Goal: Download file/media

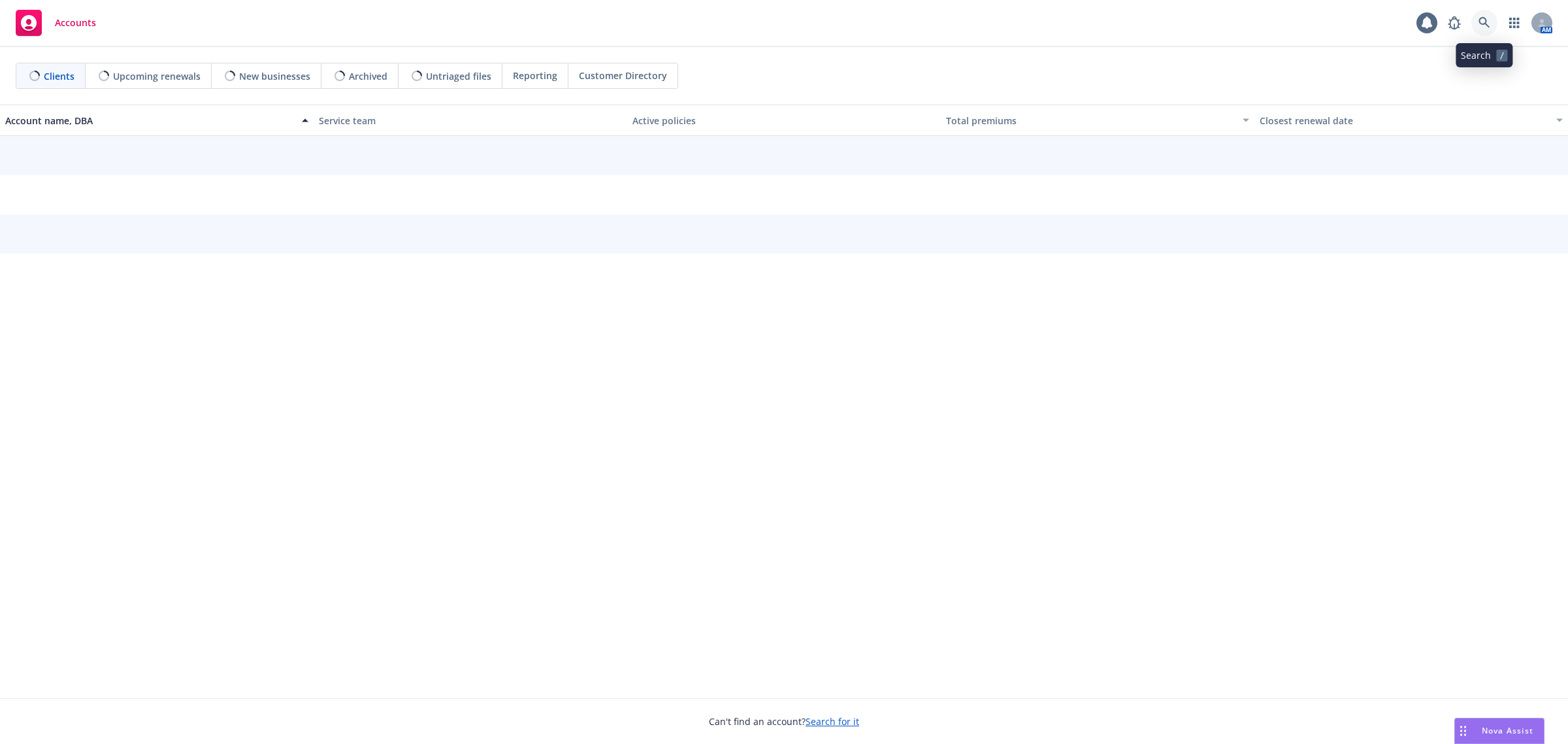
click at [1487, 25] on icon at bounding box center [1484, 22] width 12 height 12
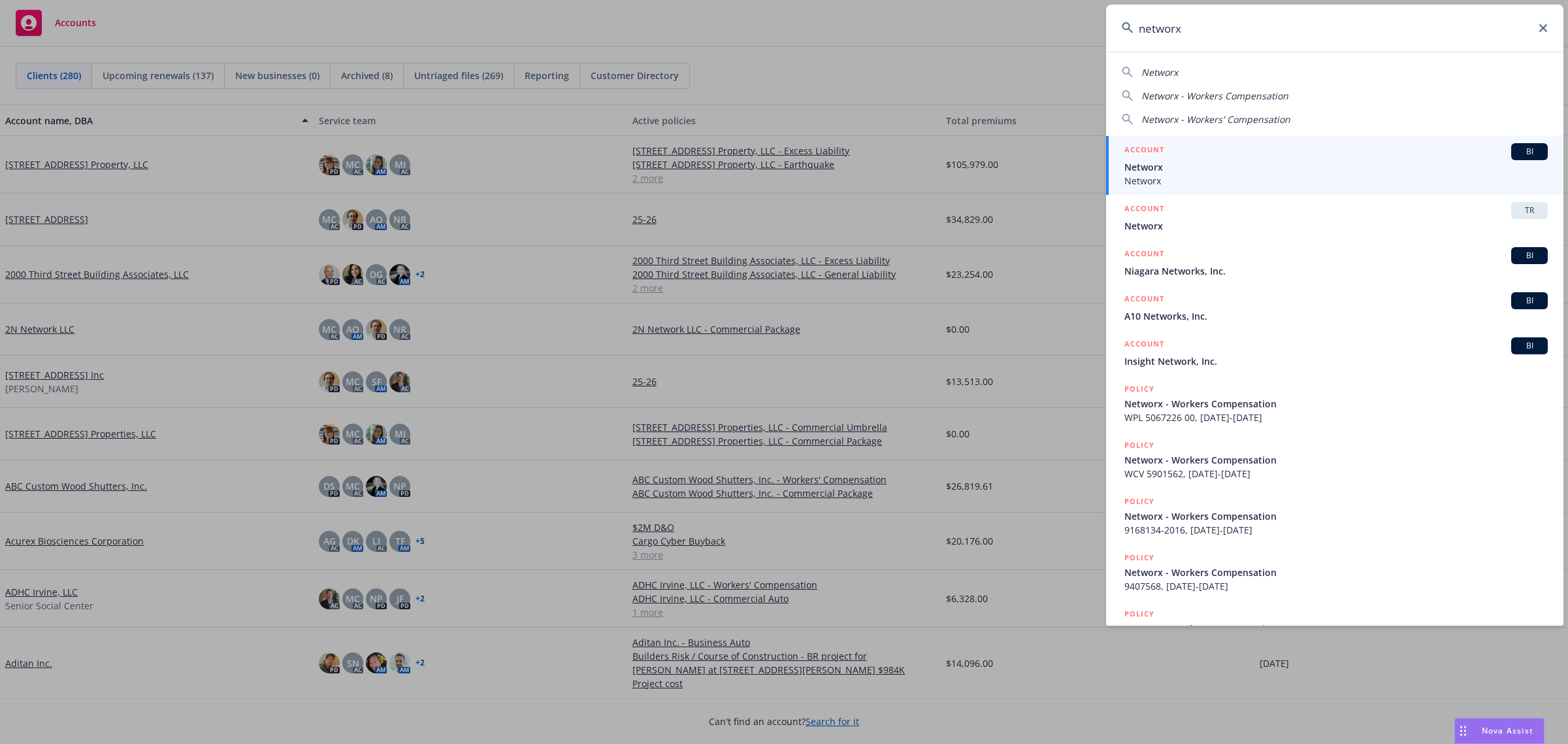
type input "networx"
click at [1242, 158] on div "ACCOUNT BI" at bounding box center [1336, 151] width 423 height 17
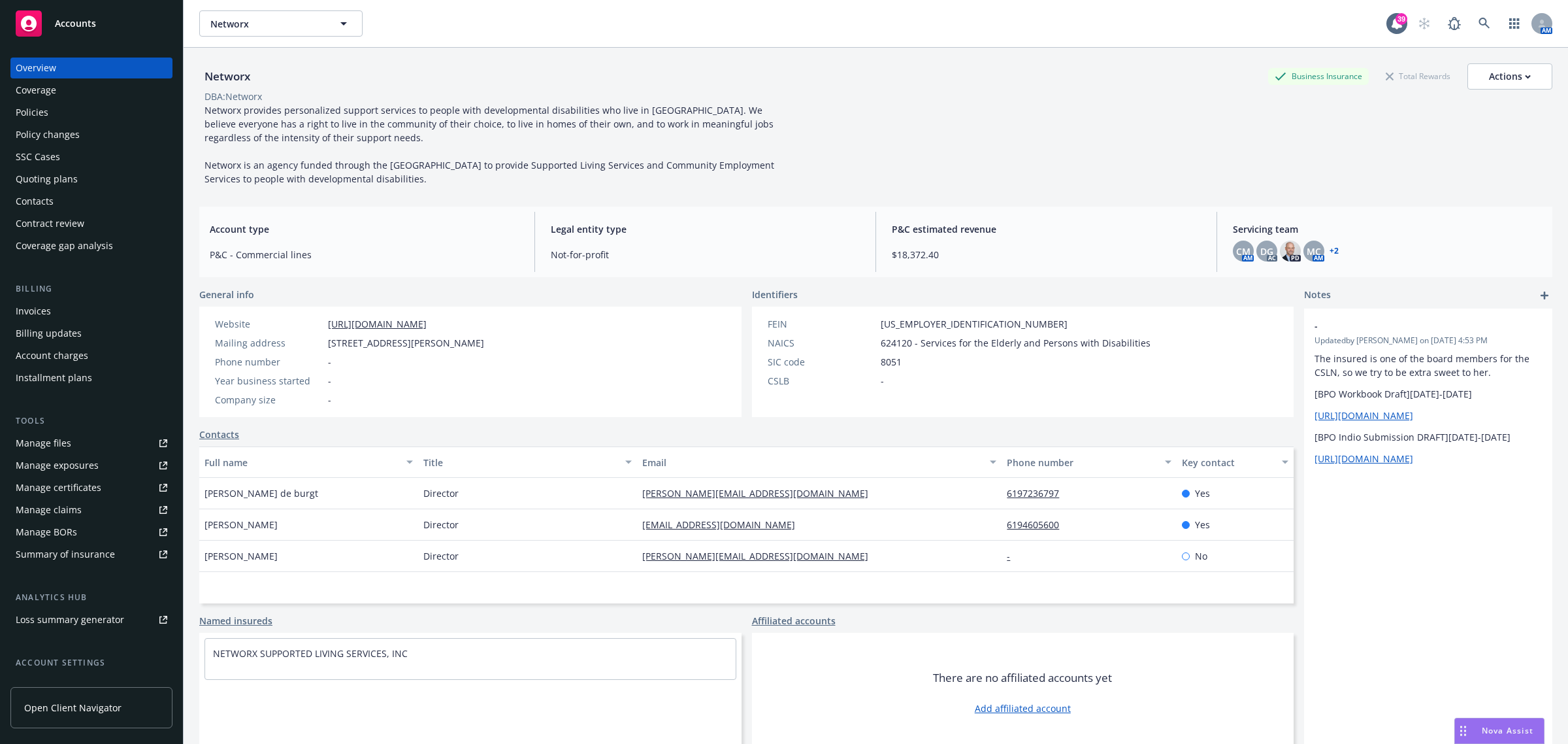
click at [1329, 254] on link "+ 2" at bounding box center [1334, 251] width 9 height 7
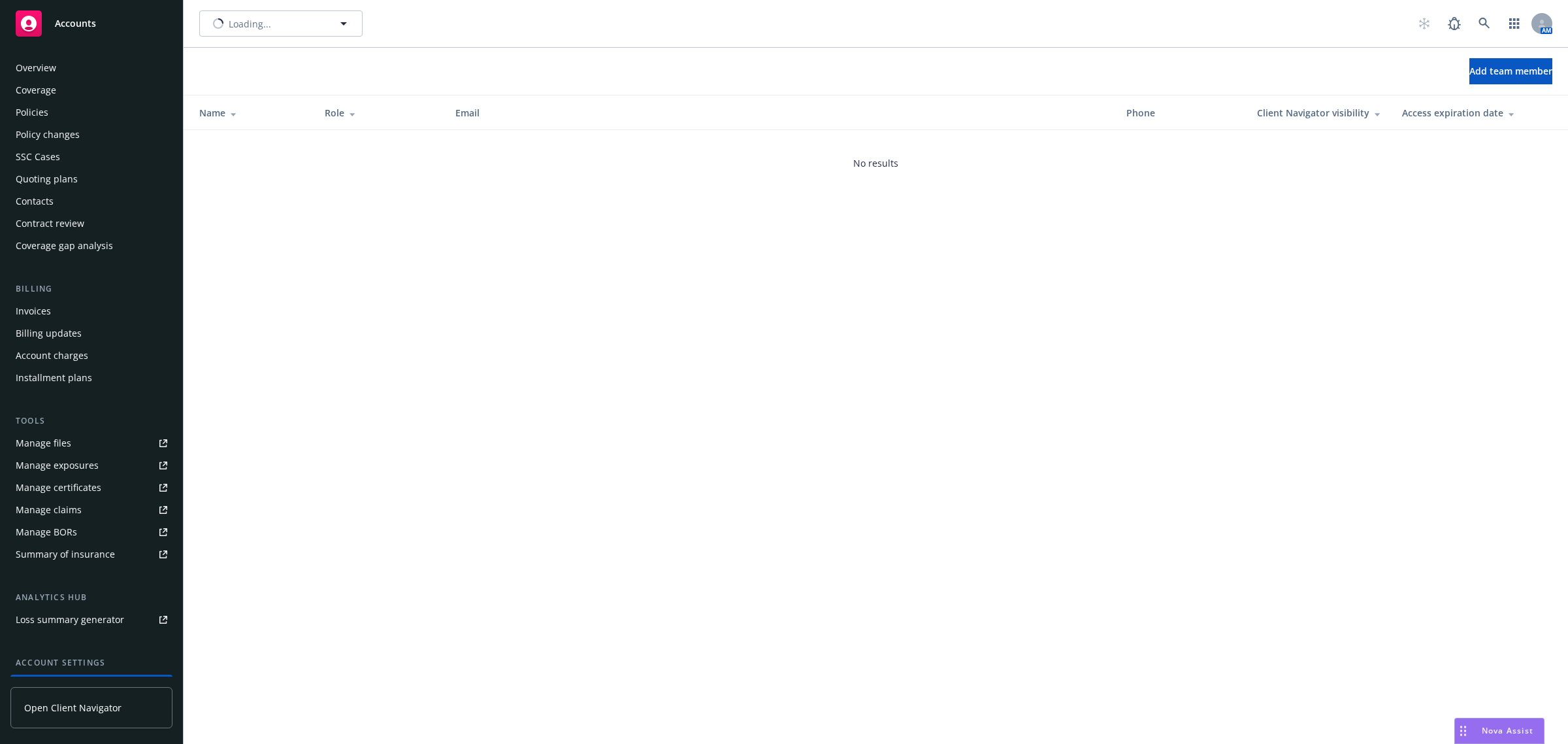
scroll to position [107, 0]
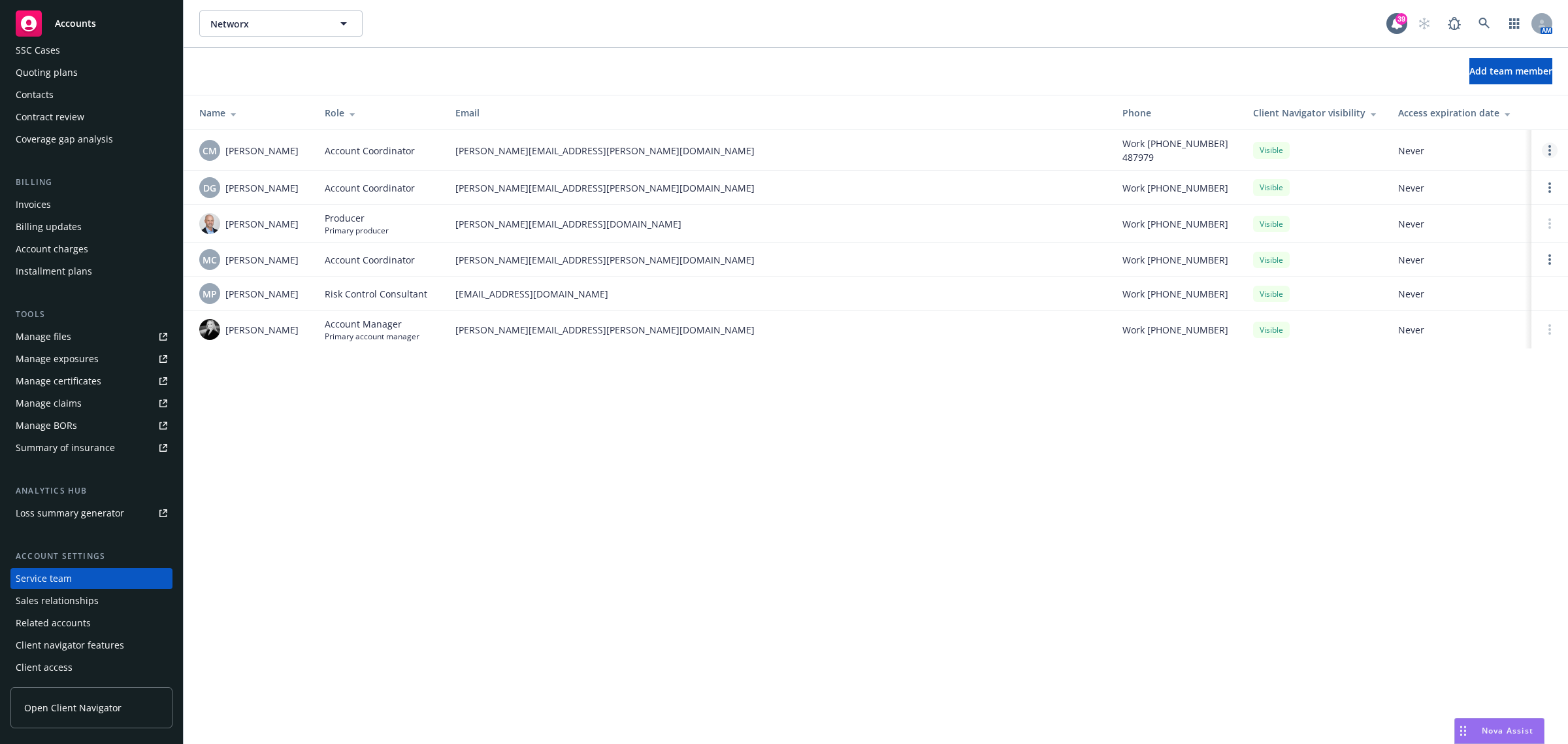
click at [1552, 145] on link "Open options" at bounding box center [1549, 150] width 16 height 16
click at [1448, 145] on span "Hide from Client Navigator" at bounding box center [1457, 140] width 148 height 12
click at [1554, 158] on td at bounding box center [1549, 150] width 36 height 41
click at [1554, 152] on link "Open options" at bounding box center [1549, 150] width 16 height 16
click at [1491, 120] on link "Remove account coordinator" at bounding box center [1461, 114] width 157 height 26
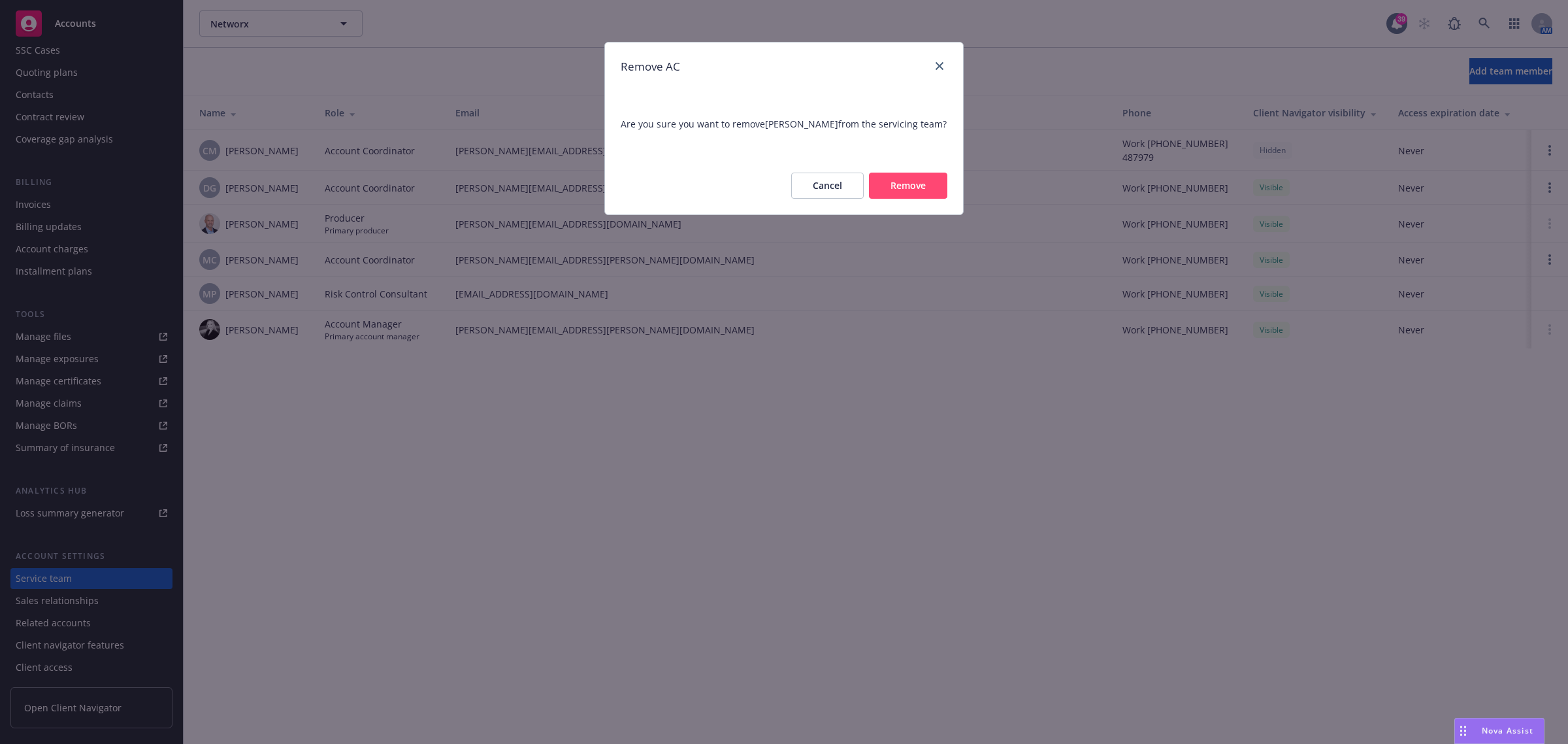
click at [929, 198] on button "Remove" at bounding box center [908, 185] width 79 height 26
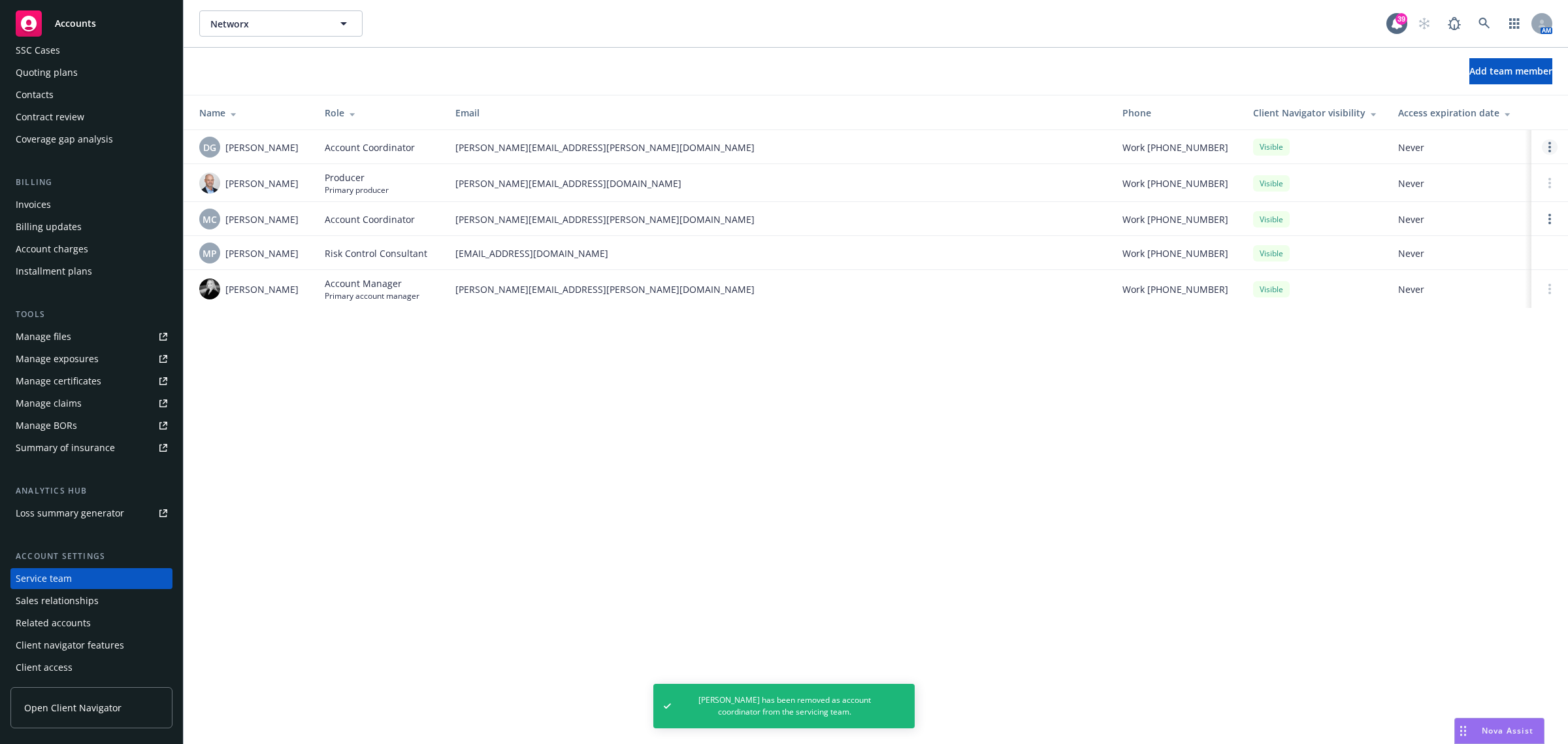
click at [1549, 145] on circle "Open options" at bounding box center [1549, 143] width 3 height 3
click at [1447, 109] on span "Remove account coordinator" at bounding box center [1461, 109] width 157 height 12
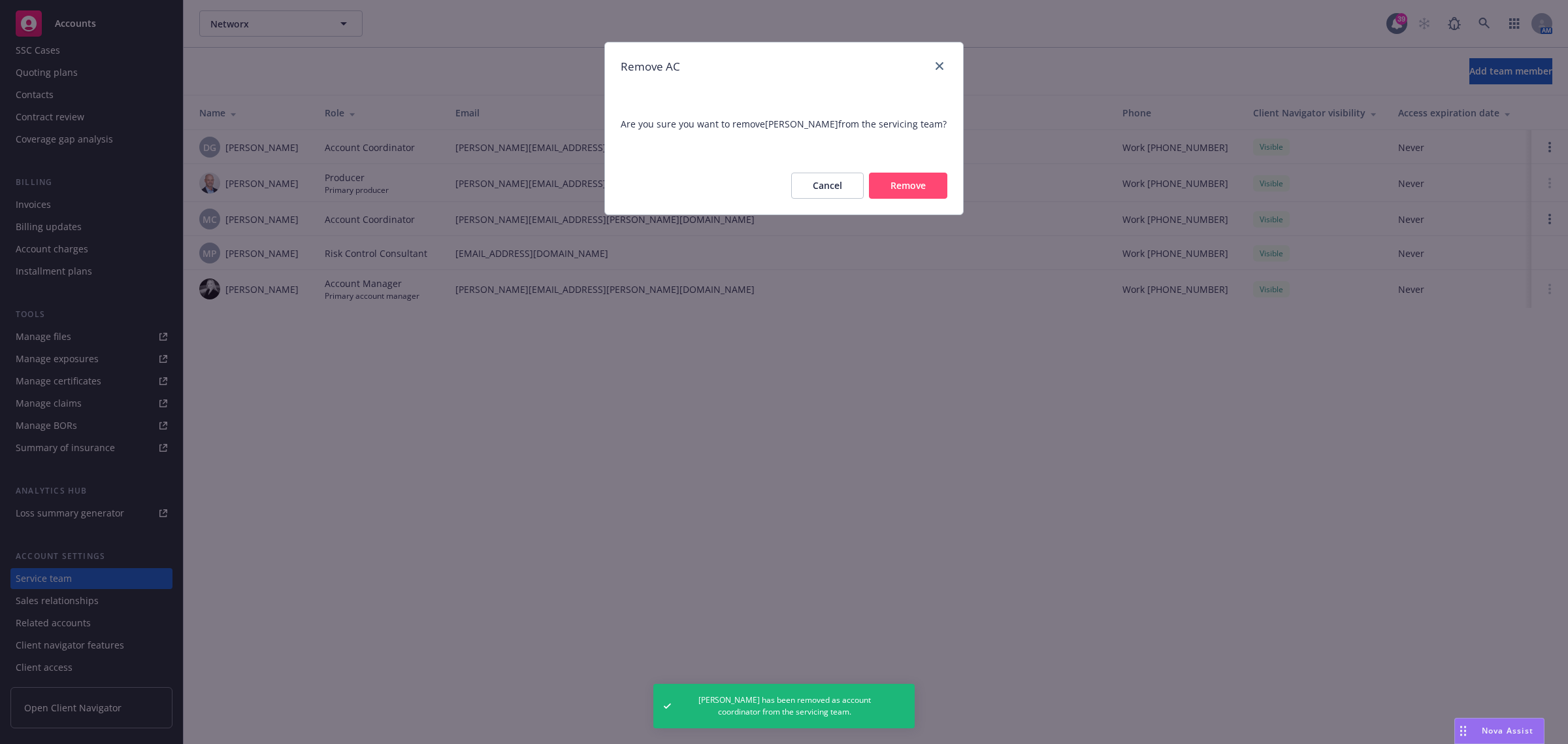
click at [903, 190] on button "Remove" at bounding box center [908, 185] width 79 height 26
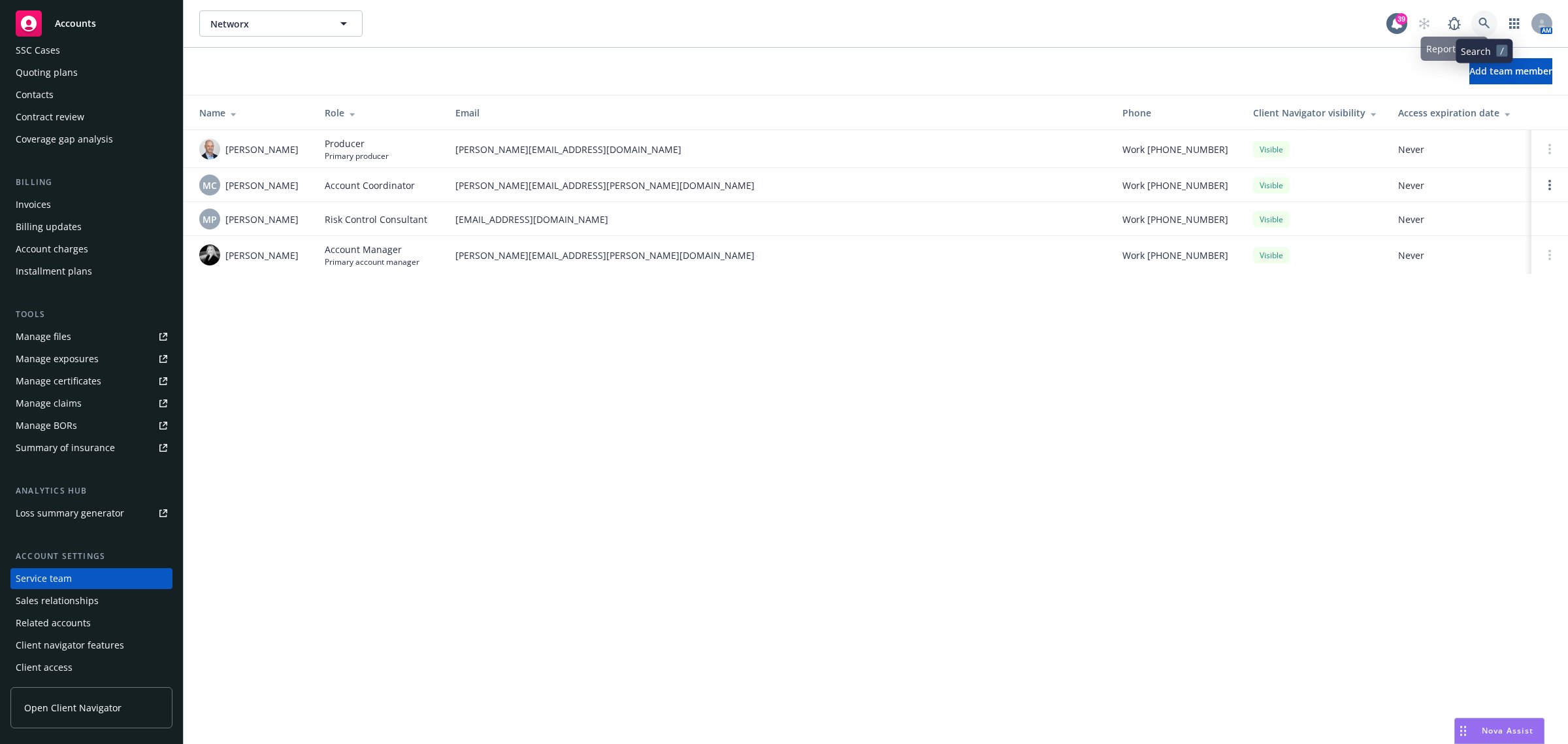
click at [1478, 25] on icon at bounding box center [1484, 23] width 12 height 12
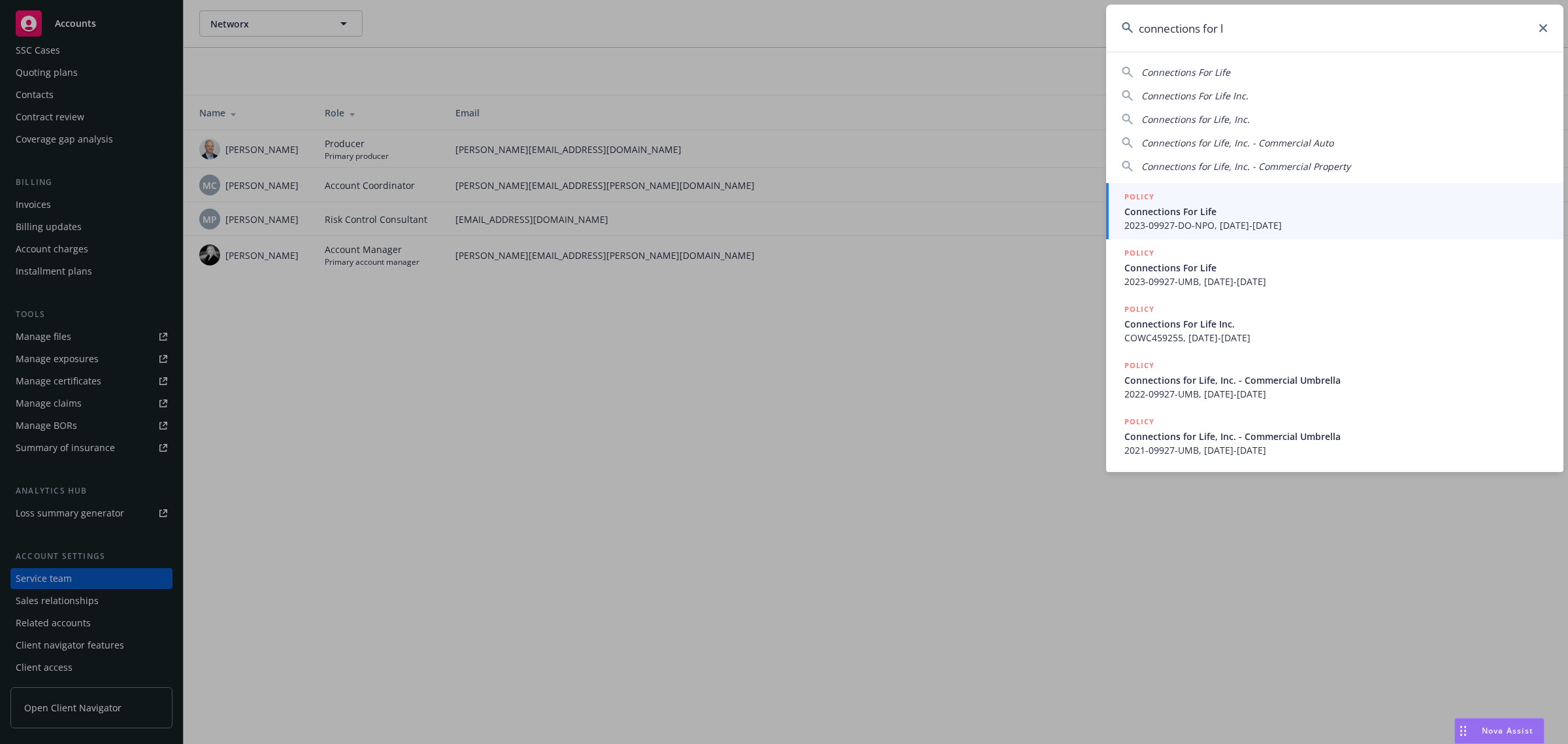
type input "connections for l"
drag, startPoint x: 1203, startPoint y: 209, endPoint x: 1197, endPoint y: 208, distance: 6.1
click at [1203, 209] on span "Connections For Life" at bounding box center [1336, 211] width 423 height 14
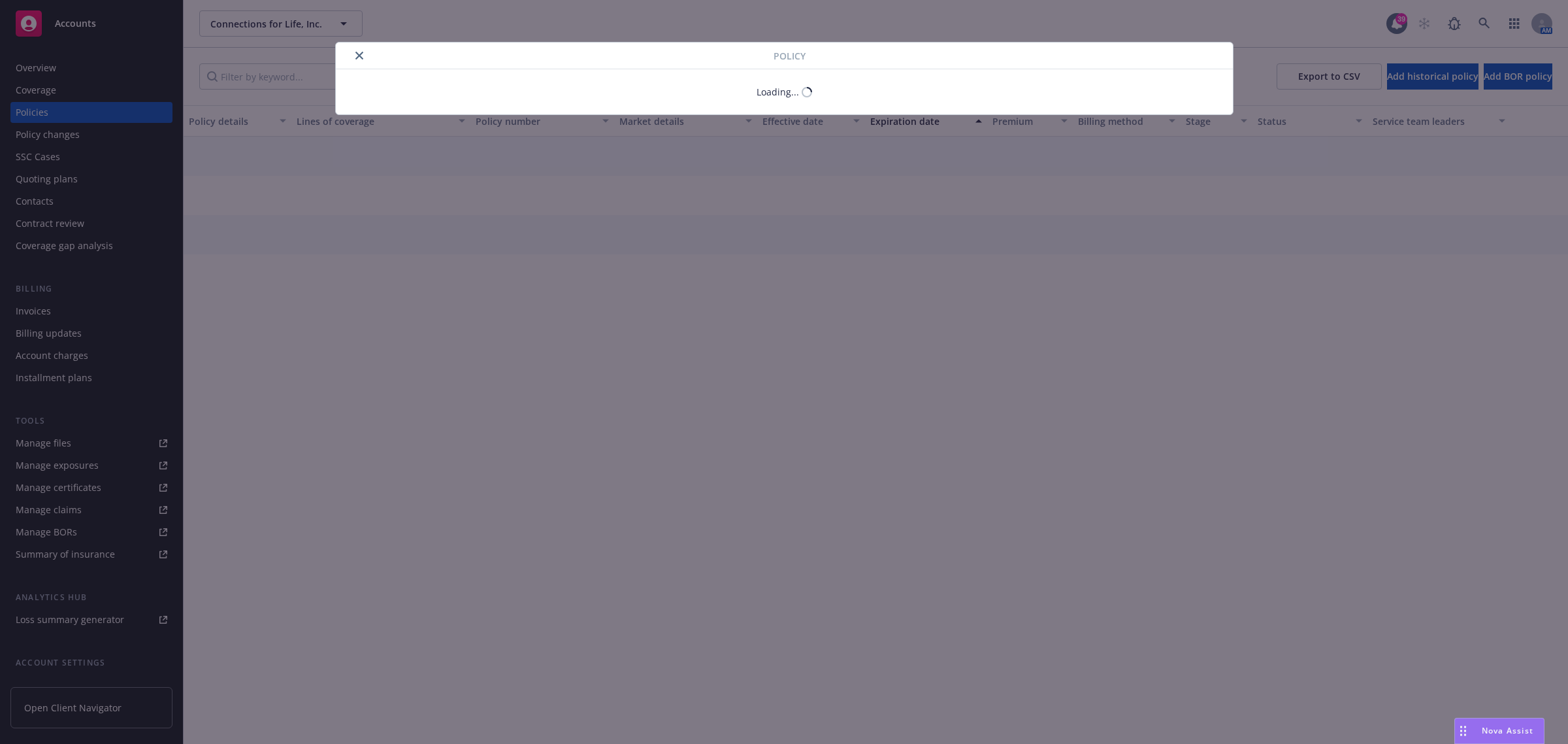
click at [358, 53] on icon "close" at bounding box center [359, 56] width 7 height 7
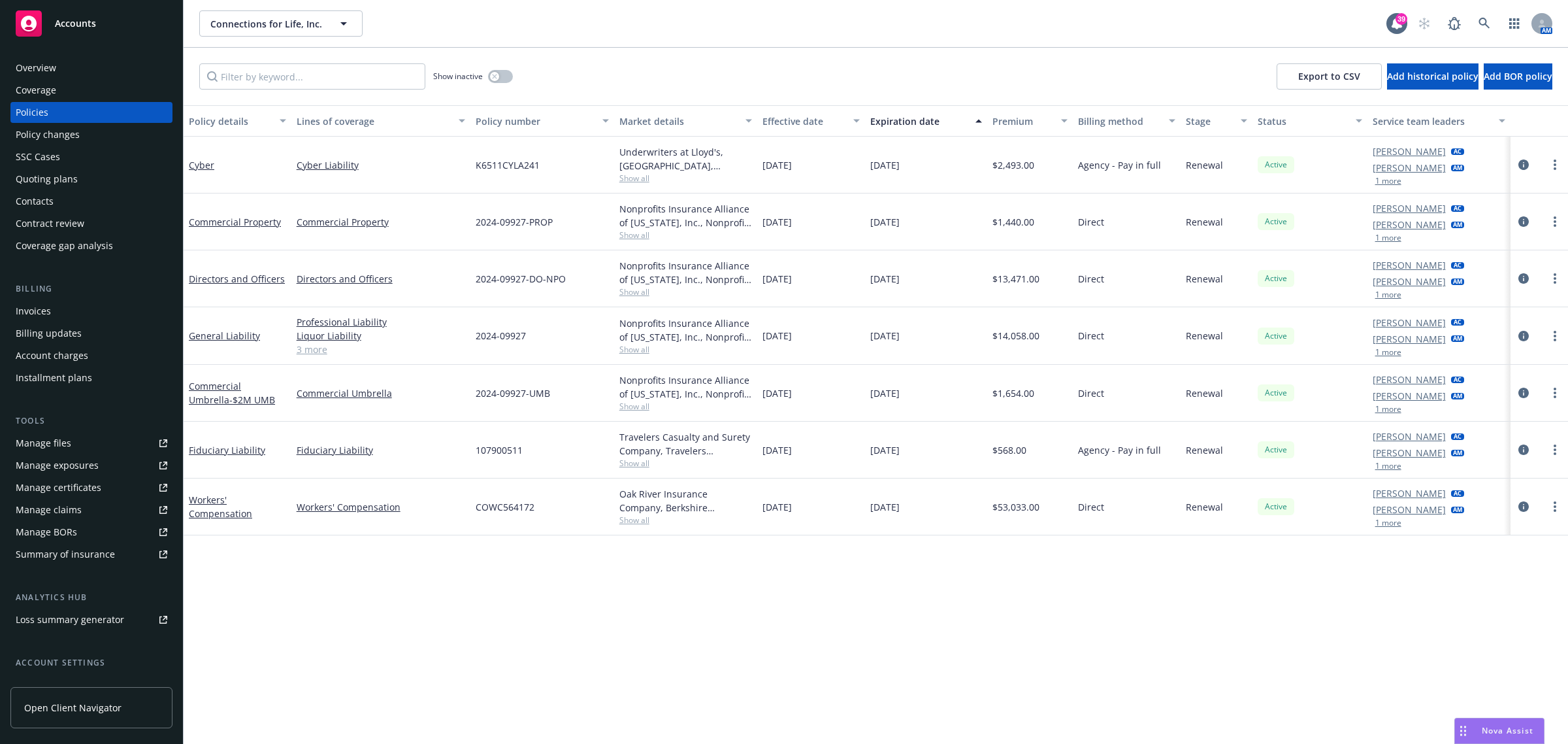
click at [74, 181] on div "Quoting plans" at bounding box center [46, 179] width 62 height 21
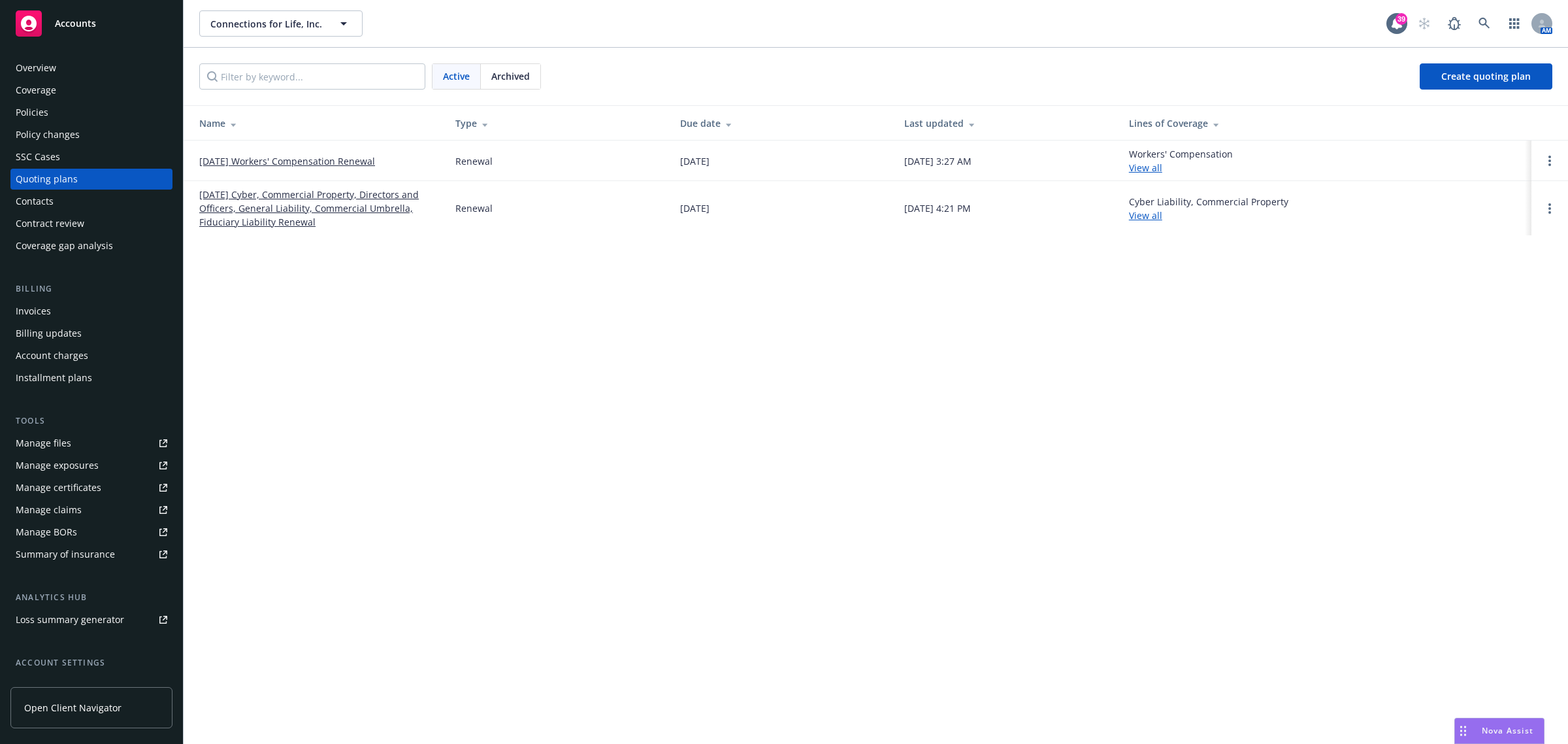
click at [223, 209] on link "[DATE] Cyber, Commercial Property, Directors and Officers, General Liability, C…" at bounding box center [317, 208] width 235 height 41
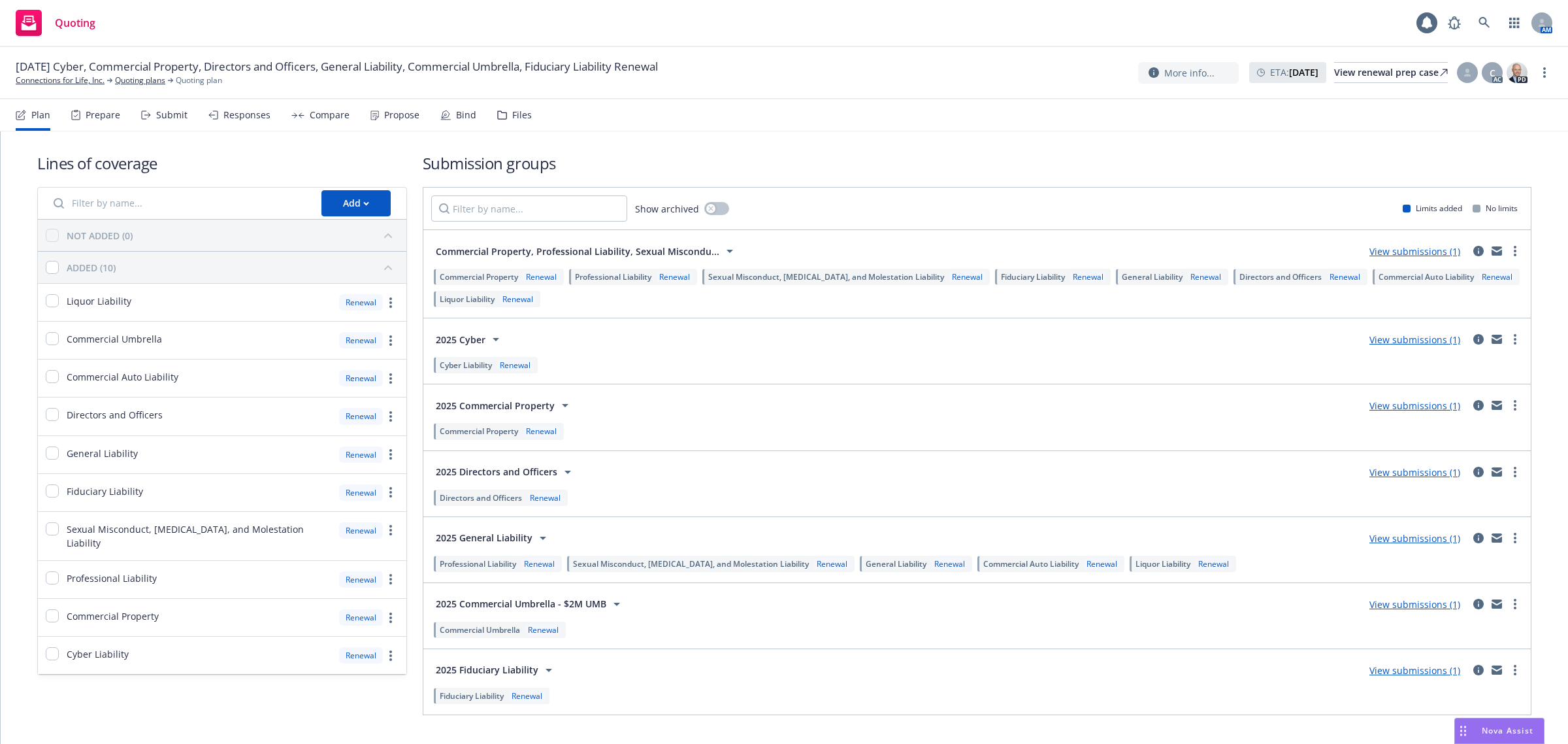
click at [392, 120] on div "Propose" at bounding box center [402, 114] width 35 height 10
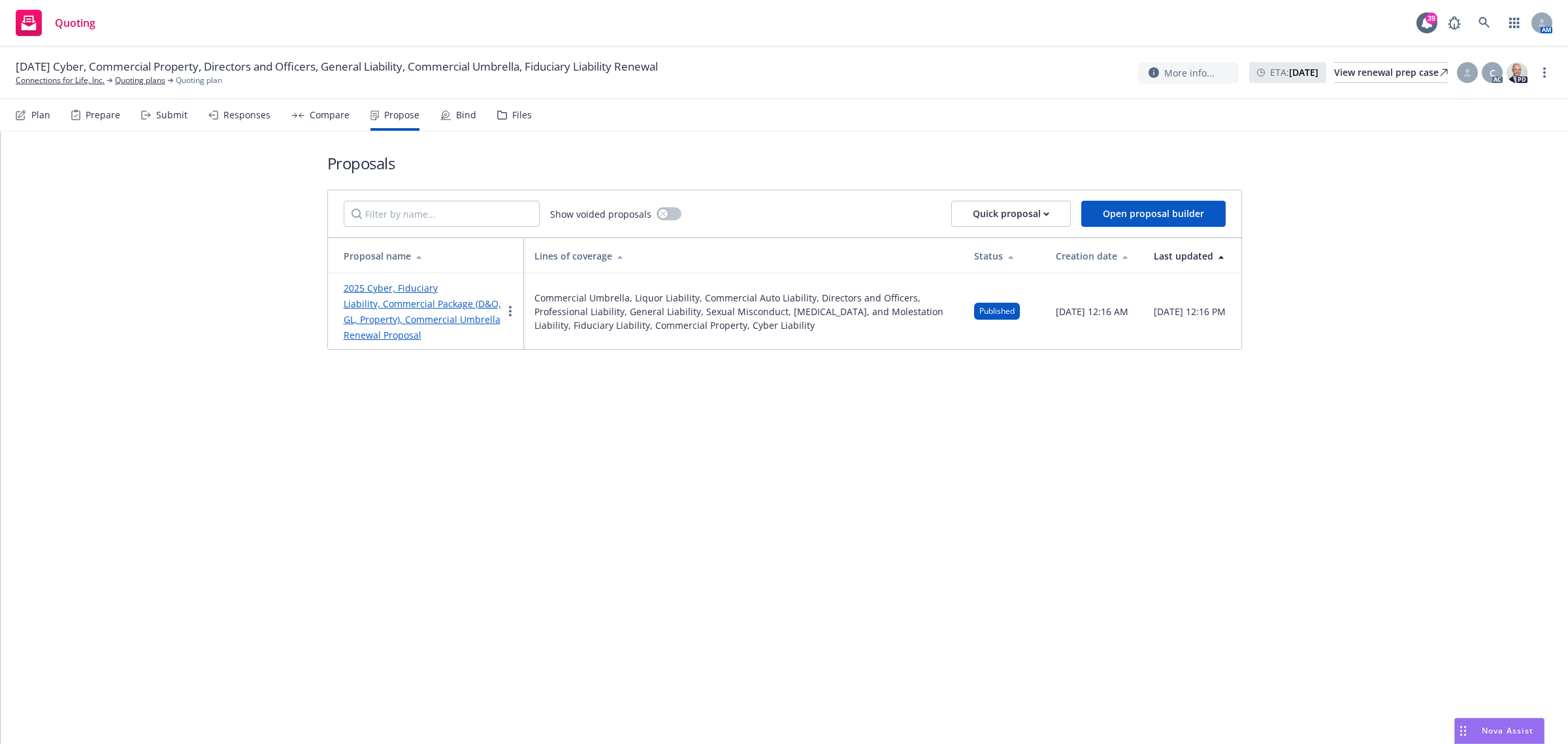
click at [422, 298] on link "2025 Cyber, Fiduciary Liability, Commercial Package (D&O, GL, Property), Commer…" at bounding box center [422, 311] width 157 height 59
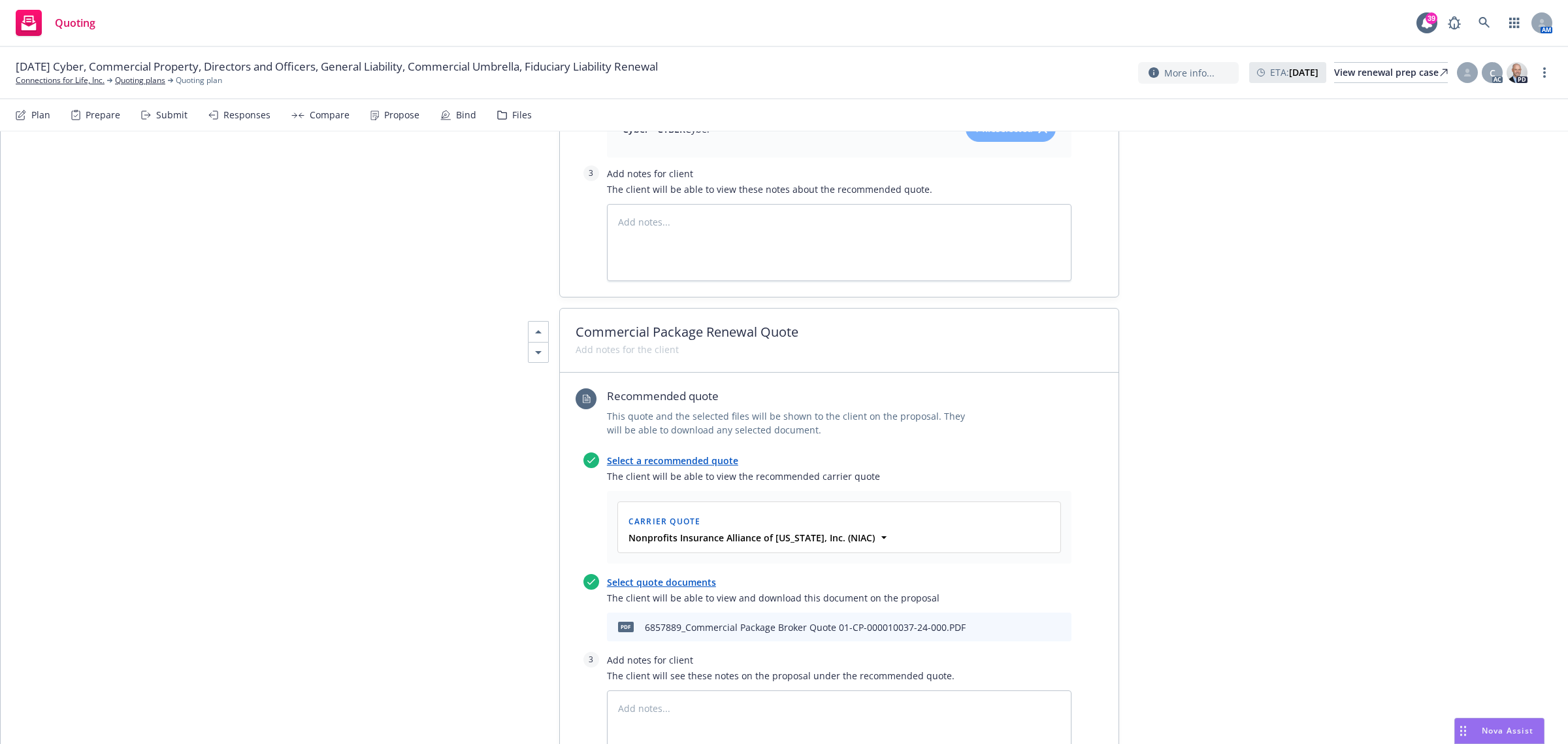
scroll to position [1306, 0]
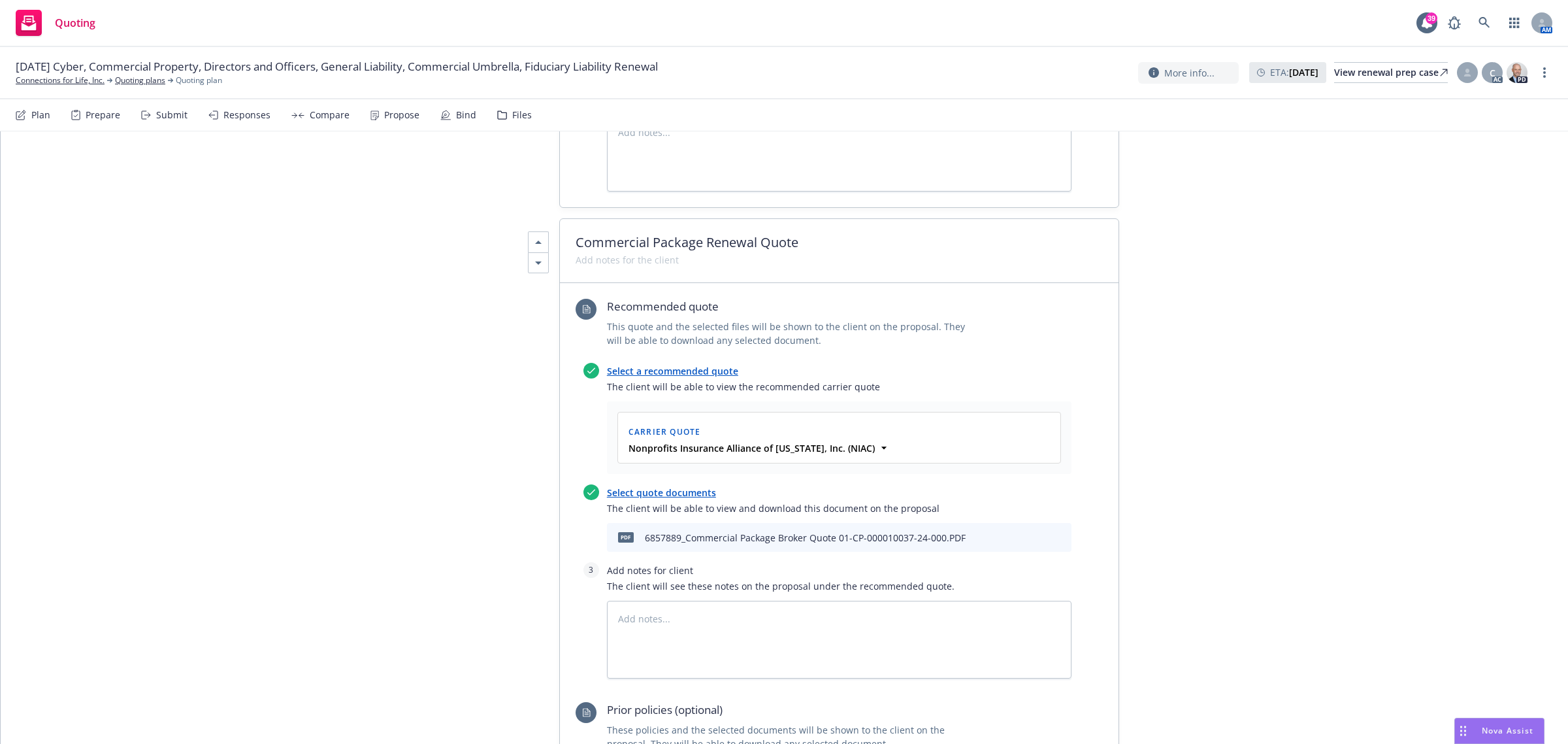
click at [1014, 540] on icon "download file" at bounding box center [1016, 536] width 10 height 10
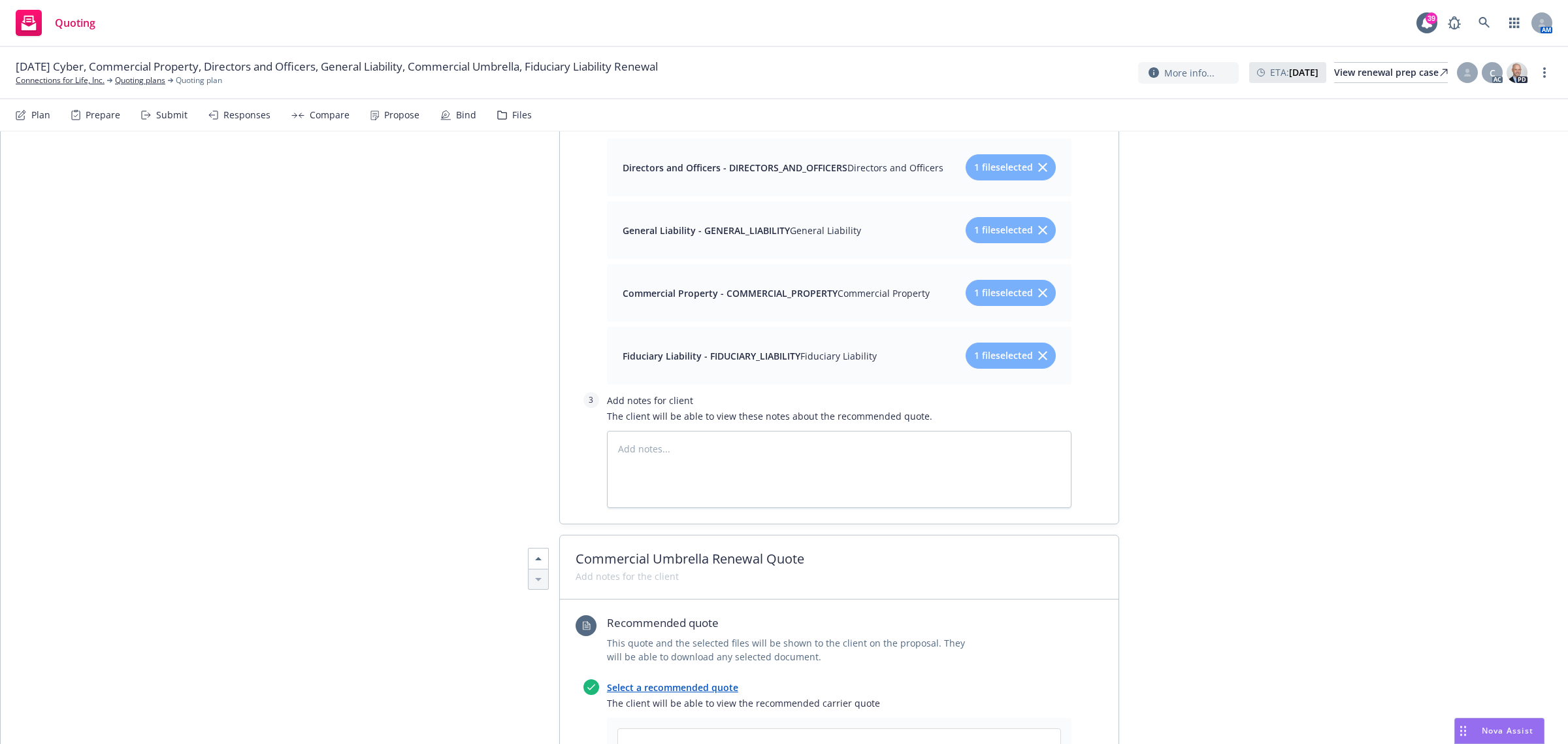
scroll to position [2858, 0]
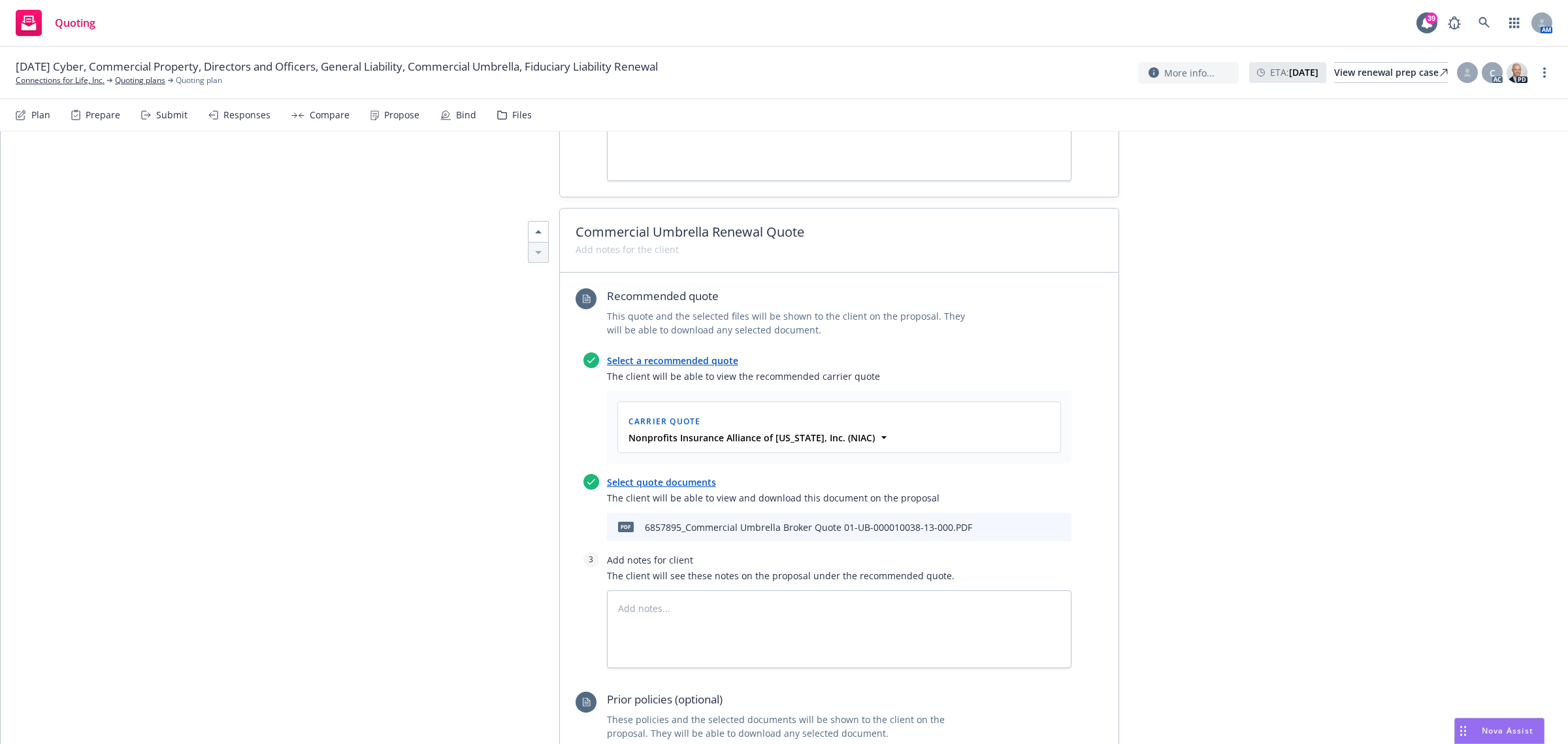
click at [1012, 531] on icon "download file" at bounding box center [1016, 524] width 10 height 10
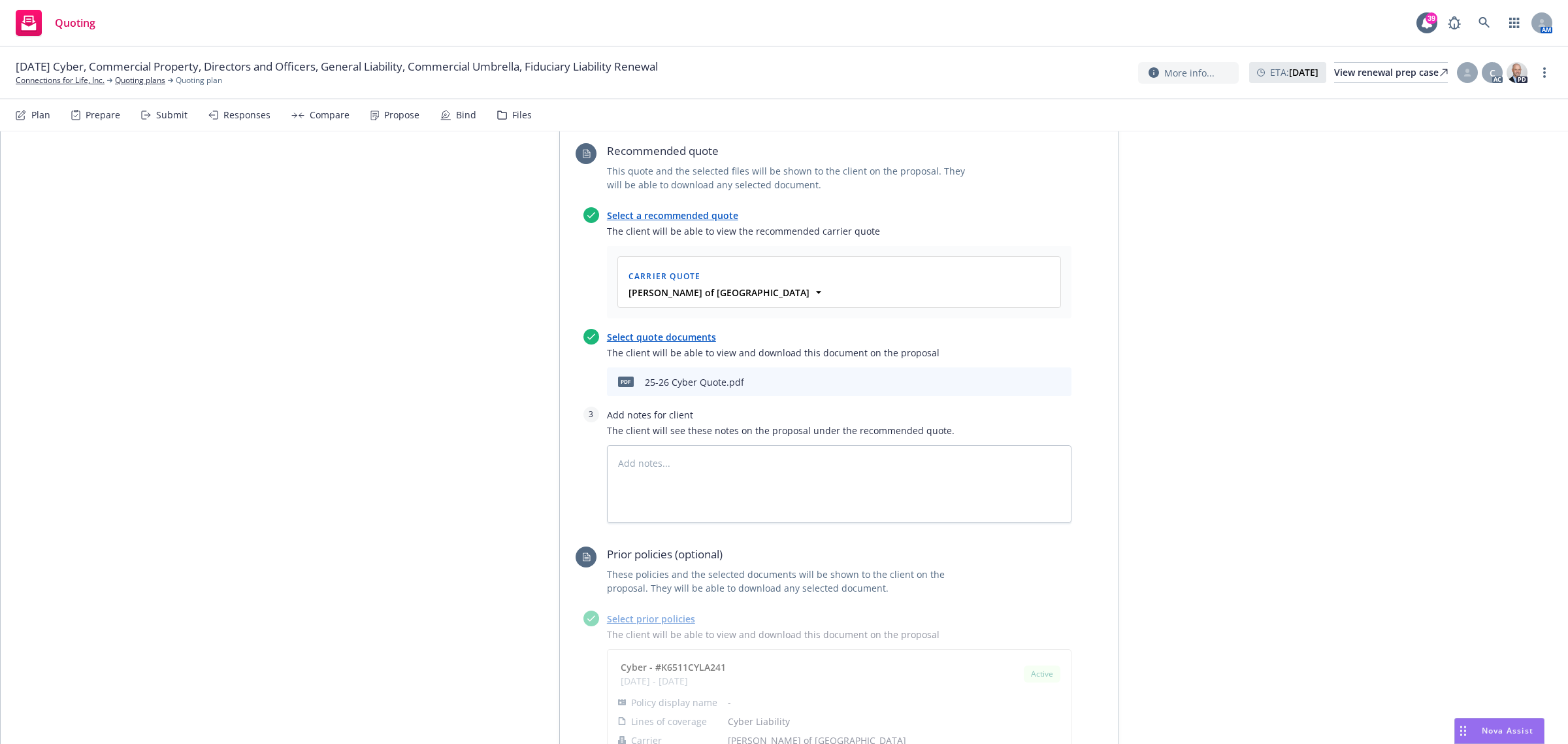
scroll to position [549, 0]
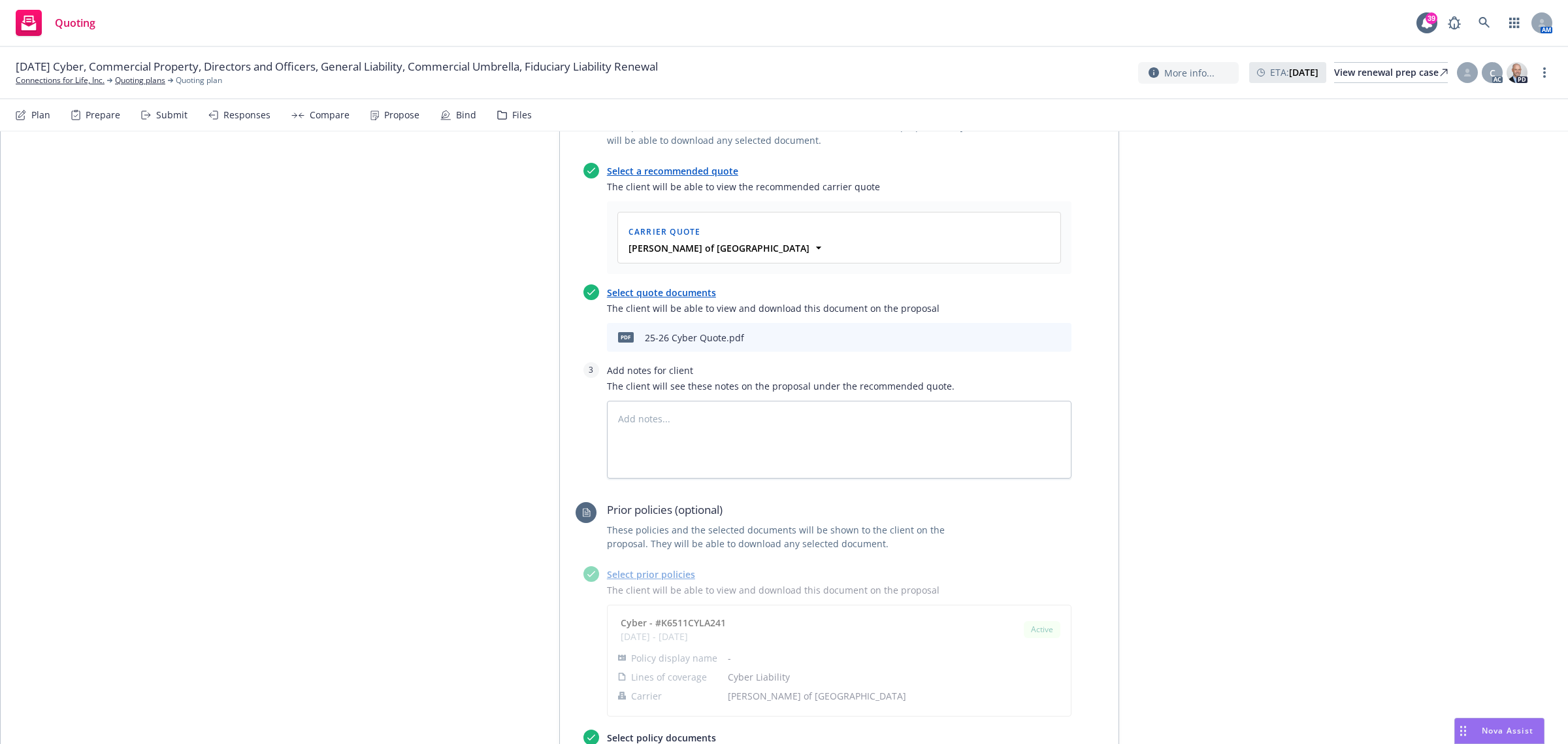
click at [1034, 338] on icon "preview file" at bounding box center [1037, 336] width 12 height 9
type textarea "x"
click at [1474, 28] on link at bounding box center [1484, 23] width 26 height 26
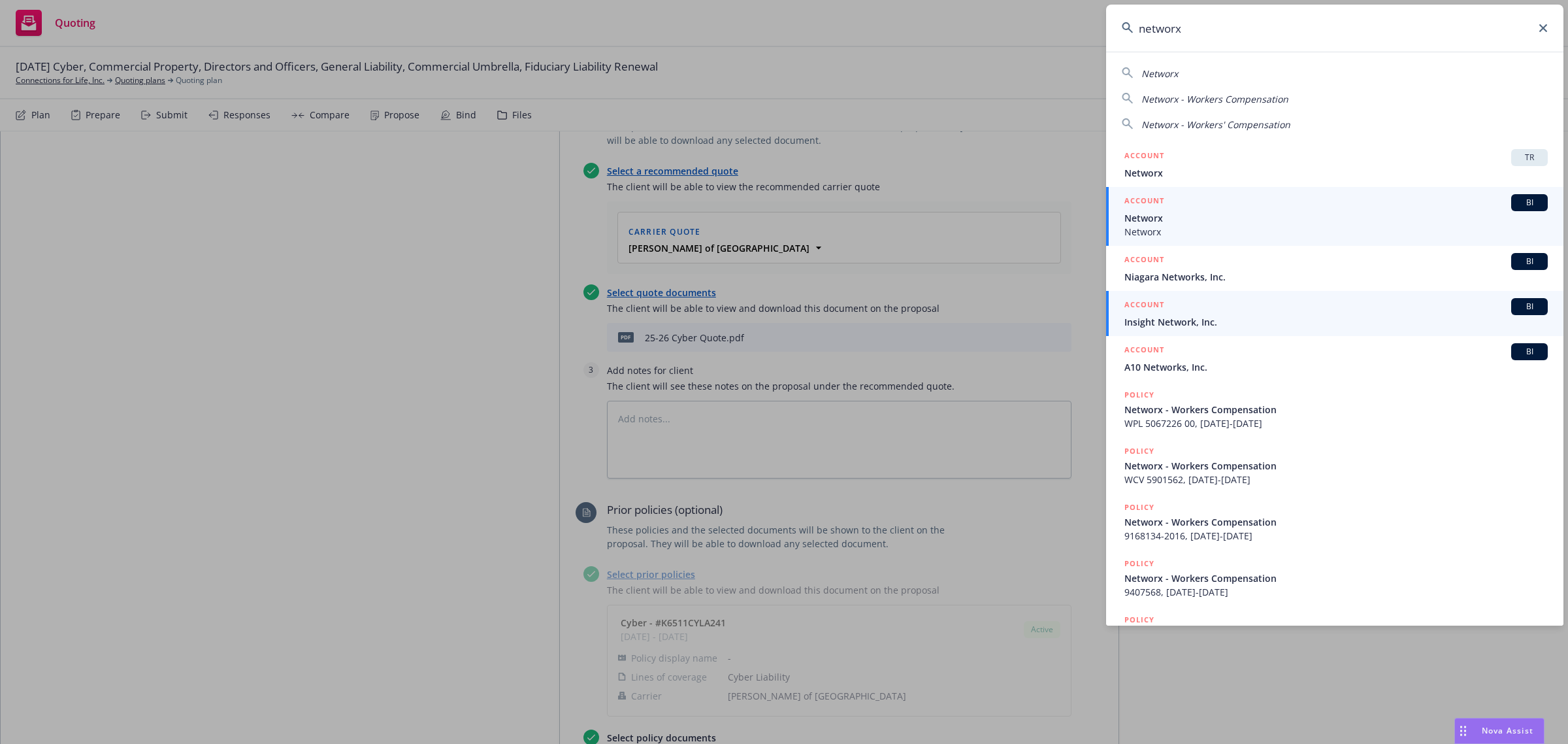
type input "networx"
click at [1193, 214] on span "Networx" at bounding box center [1336, 218] width 423 height 14
